Goal: Entertainment & Leisure: Consume media (video, audio)

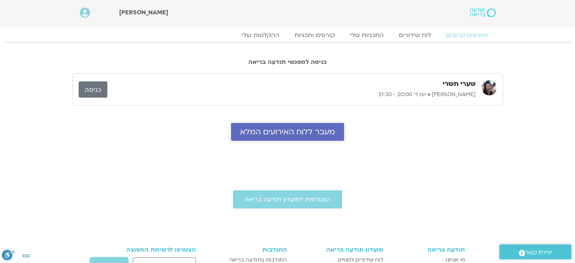
click at [283, 130] on span "מעבר ללוח האירועים המלא" at bounding box center [287, 131] width 95 height 9
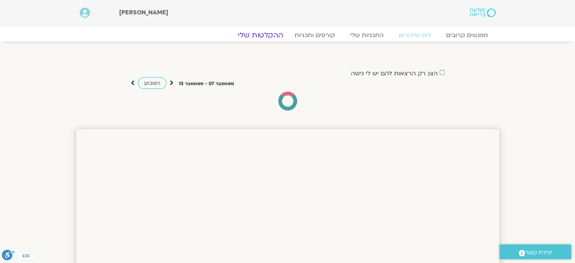
click at [268, 35] on link "ההקלטות שלי" at bounding box center [260, 35] width 63 height 9
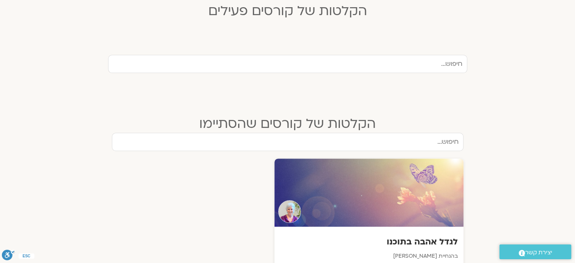
scroll to position [265, 0]
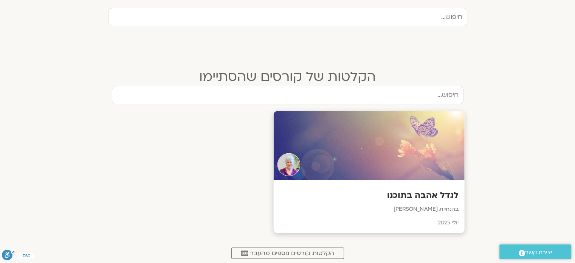
click at [344, 145] on div at bounding box center [368, 145] width 191 height 69
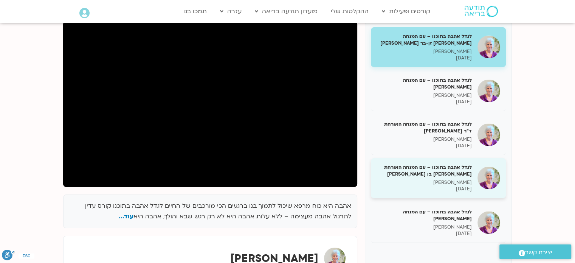
scroll to position [113, 0]
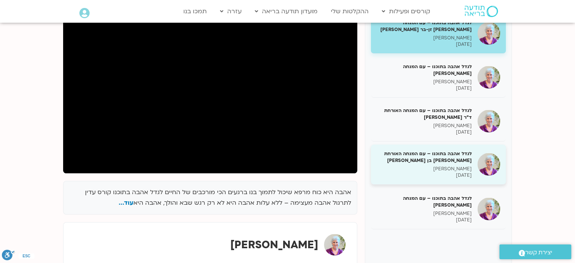
click at [426, 166] on p "סנדיה בר קמה" at bounding box center [423, 169] width 95 height 6
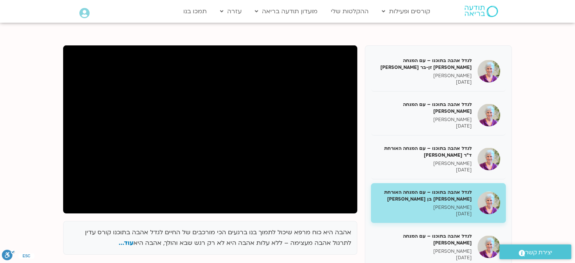
click at [334, 216] on div "אהבה היא כוח מרפא שיכול לתמוך בנו ברגעים הכי מורכבים של החיים לגדל אהבה בתוכנו …" at bounding box center [287, 218] width 449 height 346
click at [127, 243] on span "עוד..." at bounding box center [126, 242] width 15 height 8
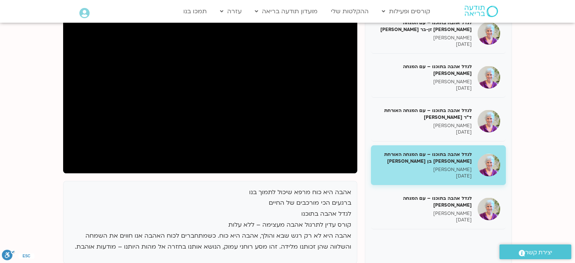
scroll to position [76, 0]
